Goal: Task Accomplishment & Management: Manage account settings

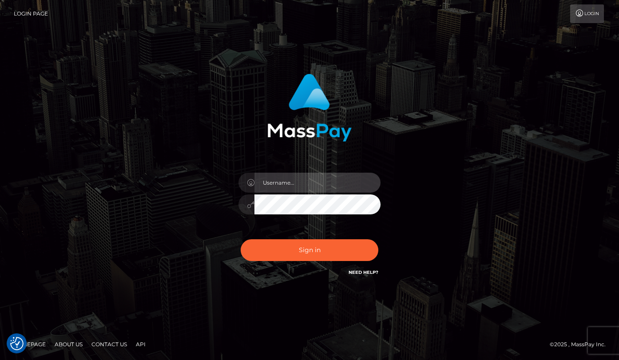
type input "Lou Jacobée"
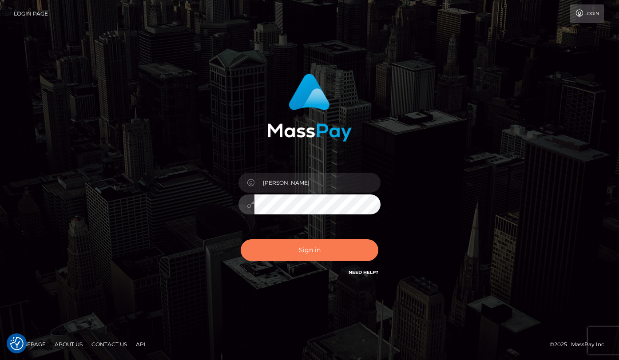
click at [281, 252] on button "Sign in" at bounding box center [310, 250] width 138 height 22
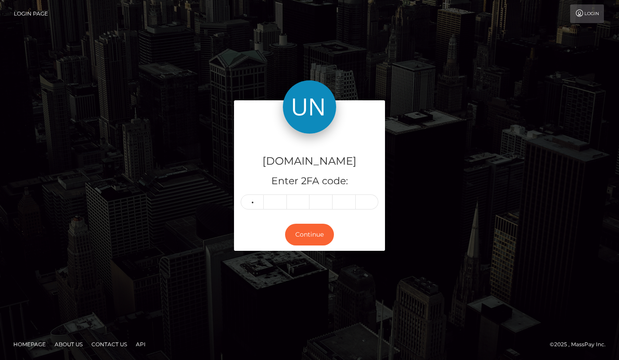
type input "3"
type input "9"
type input "0"
type input "3"
type input "2"
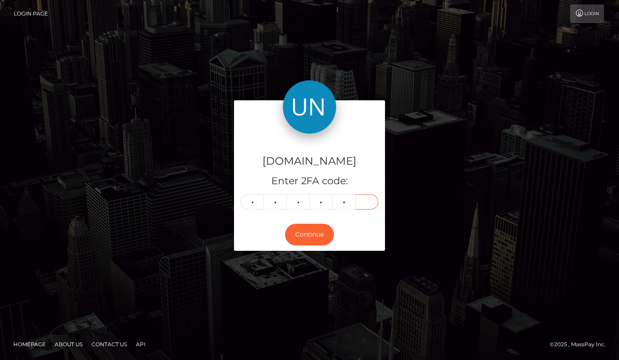
type input "3"
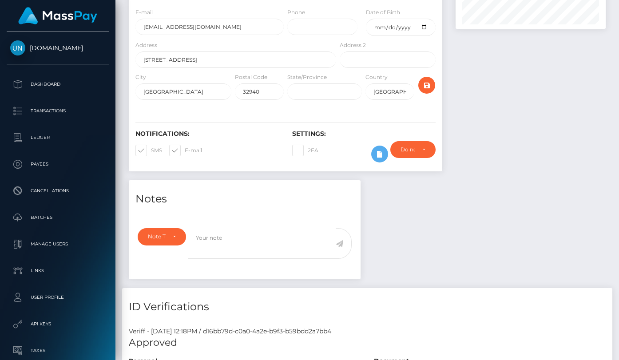
scroll to position [493, 0]
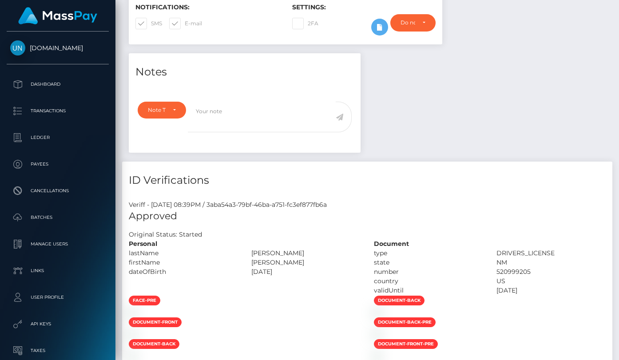
scroll to position [428, 0]
